Goal: Transaction & Acquisition: Book appointment/travel/reservation

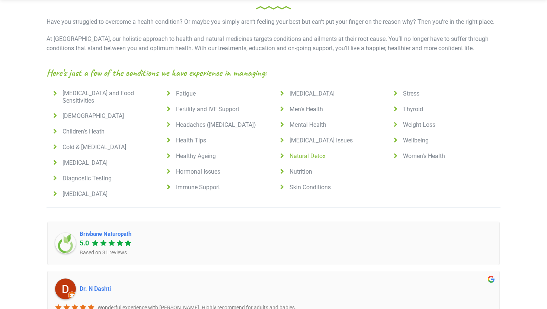
scroll to position [533, 0]
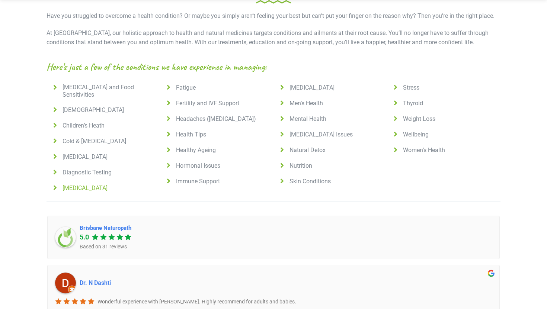
click at [59, 184] on icon at bounding box center [54, 187] width 9 height 7
click at [77, 185] on span "Digestive Disorders" at bounding box center [84, 188] width 48 height 7
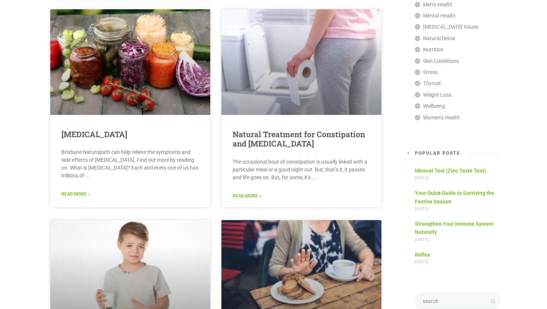
scroll to position [764, 0]
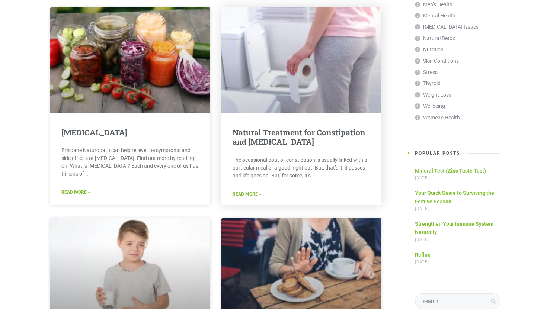
click at [242, 191] on link "Read More »" at bounding box center [247, 194] width 29 height 7
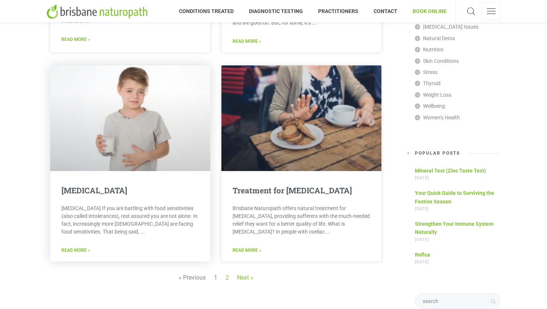
scroll to position [919, 0]
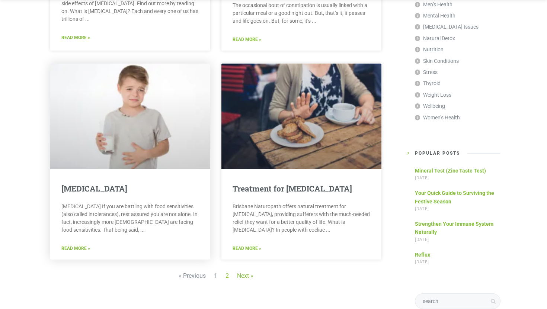
click at [138, 143] on link at bounding box center [130, 117] width 160 height 106
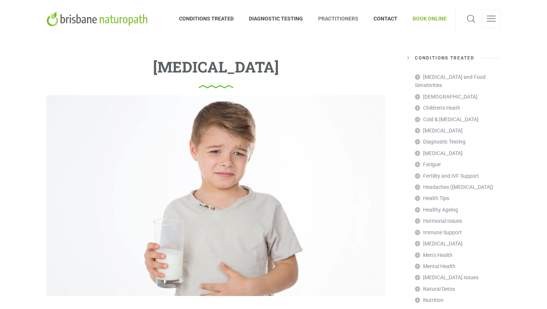
click at [337, 22] on span "PRACTITIONERS" at bounding box center [338, 19] width 55 height 12
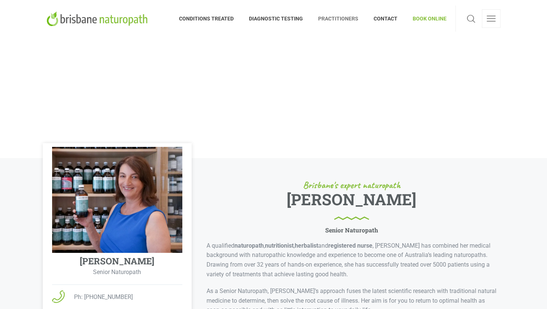
click at [433, 22] on span "BOOK ONLINE" at bounding box center [425, 19] width 41 height 12
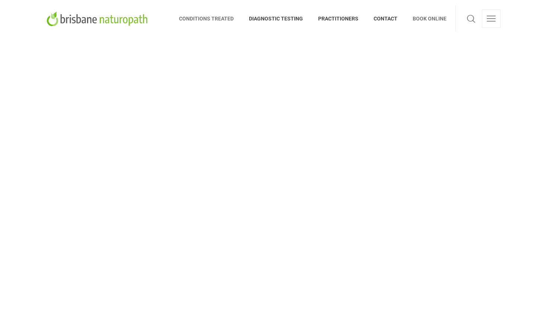
click at [206, 19] on span "CONDITIONS TREATED" at bounding box center [210, 19] width 63 height 12
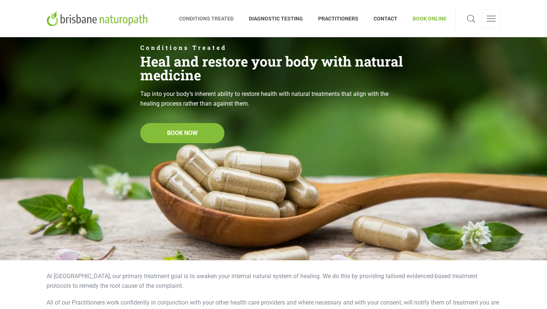
click at [427, 23] on span "BOOK ONLINE" at bounding box center [425, 19] width 41 height 12
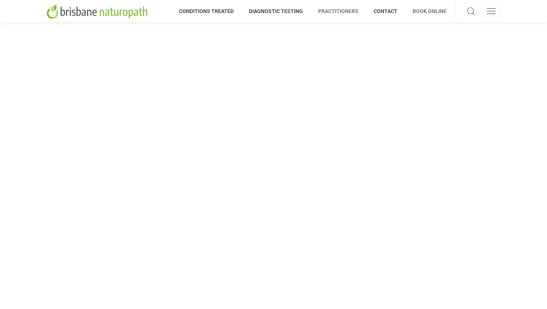
scroll to position [192, 0]
